Goal: Find specific page/section: Find specific page/section

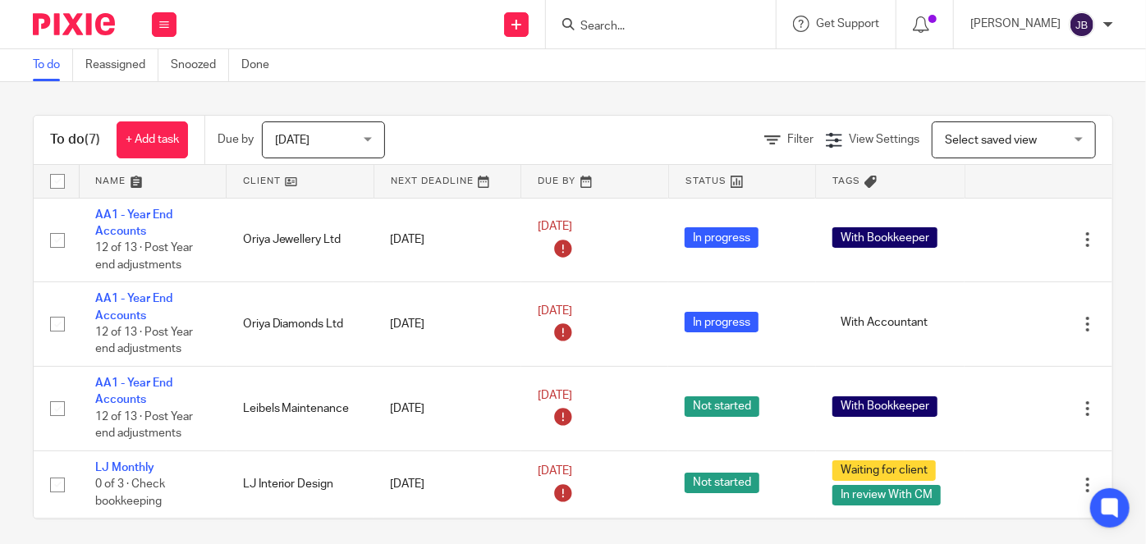
click at [664, 29] on input "Search" at bounding box center [653, 27] width 148 height 15
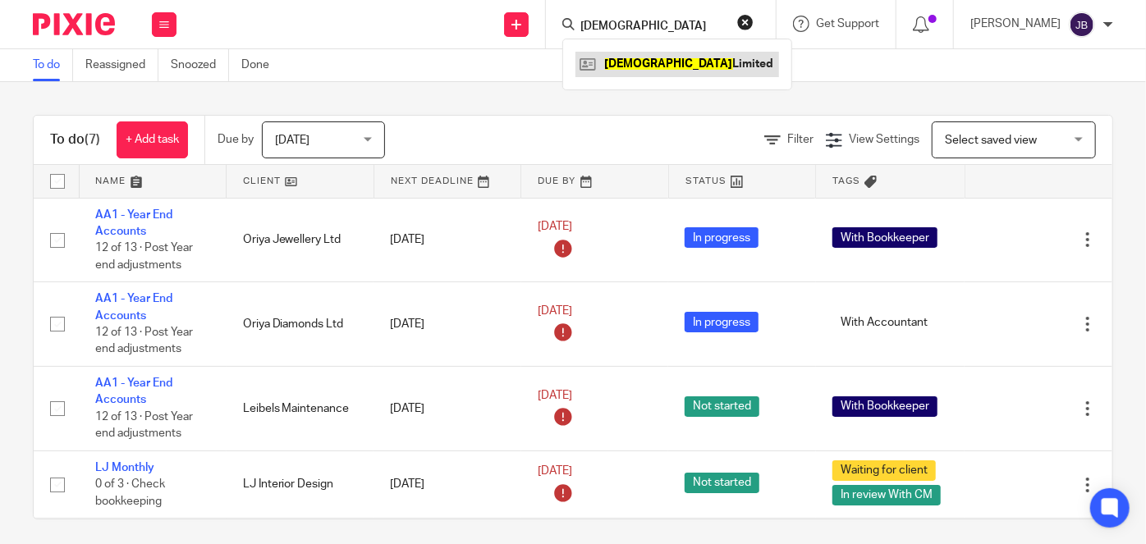
type input "[DEMOGRAPHIC_DATA]"
click at [724, 66] on link at bounding box center [677, 64] width 204 height 25
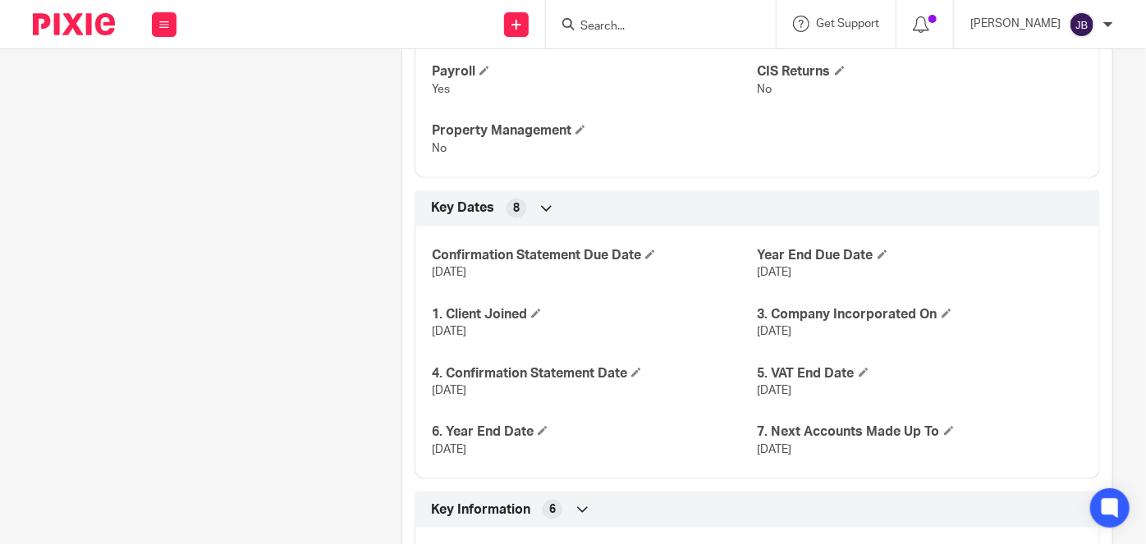
scroll to position [970, 0]
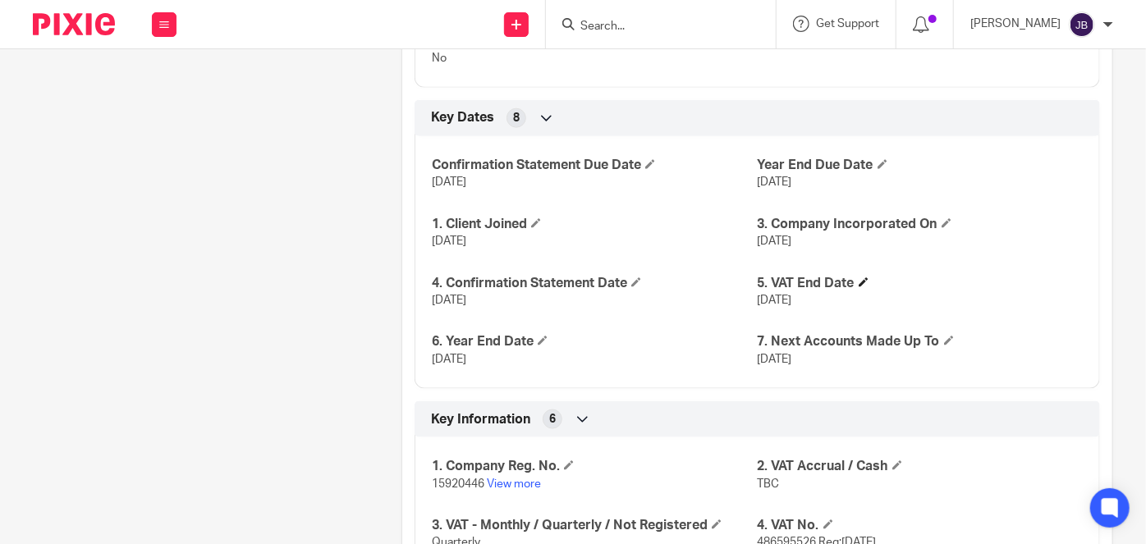
drag, startPoint x: 988, startPoint y: 305, endPoint x: 903, endPoint y: 283, distance: 88.2
click at [988, 305] on div "Confirmation Statement Due Date [DATE] Year End Due Date [DATE] 1. Client Joine…" at bounding box center [757, 256] width 685 height 265
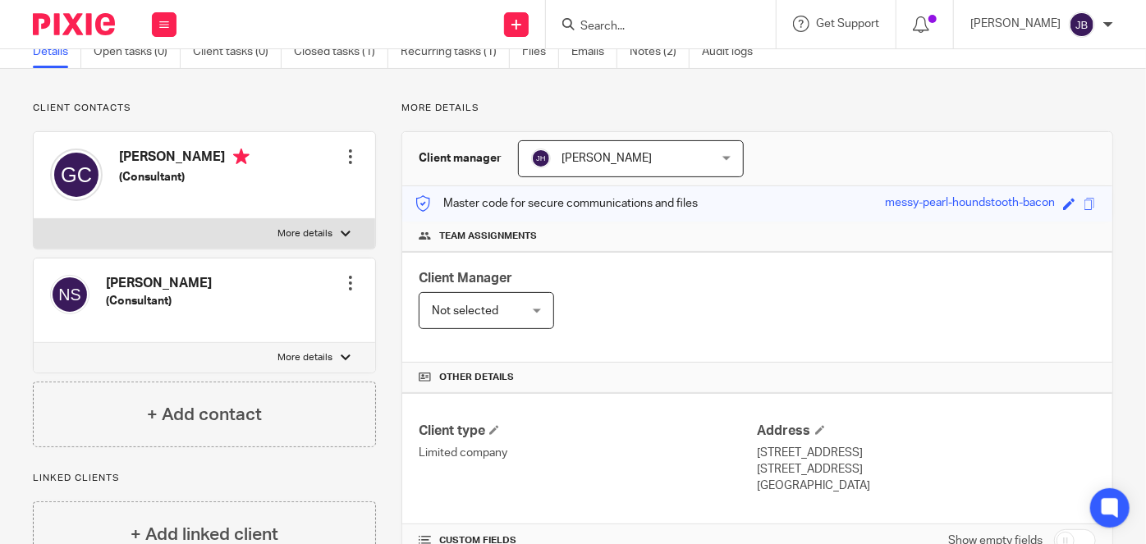
scroll to position [0, 0]
